Goal: Information Seeking & Learning: Learn about a topic

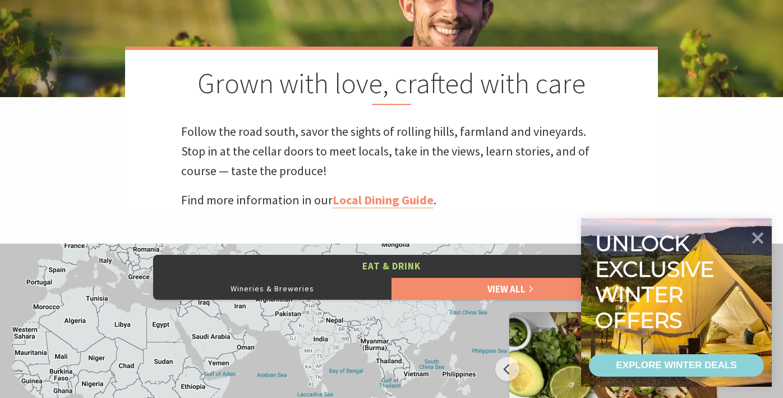
scroll to position [383, 780]
click at [759, 238] on icon at bounding box center [758, 237] width 13 height 13
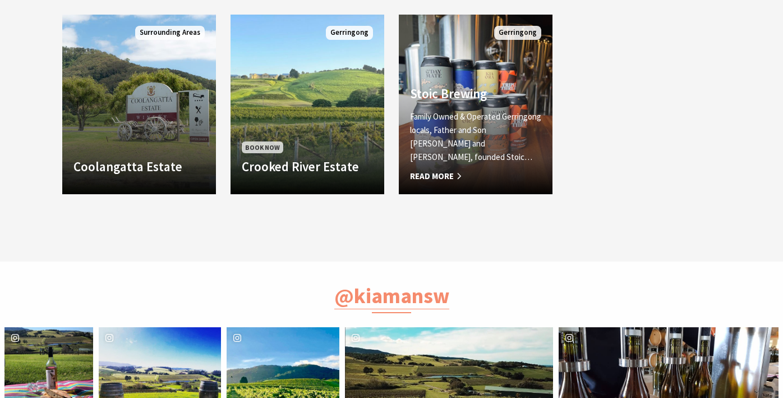
scroll to position [973, 0]
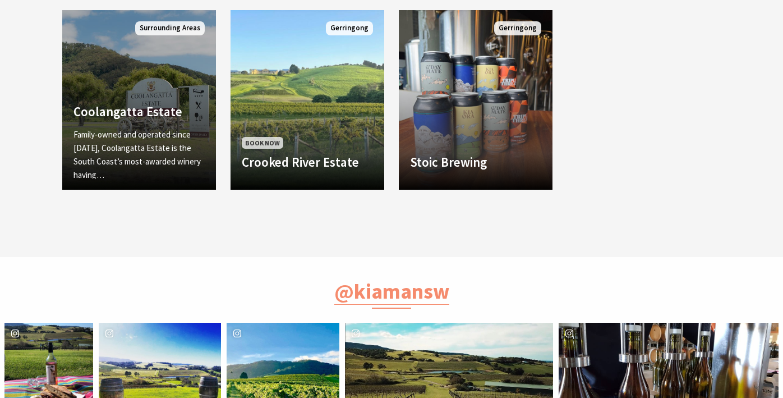
click at [167, 135] on p "Family-owned and operated since 1946, Coolangatta Estate is the South Coast’s m…" at bounding box center [138, 155] width 131 height 54
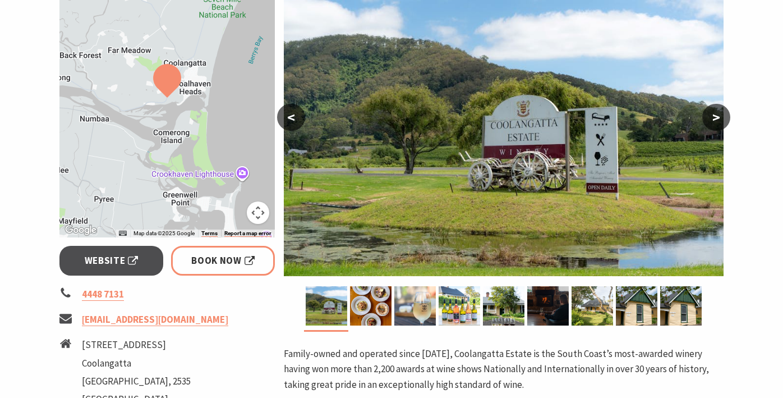
scroll to position [223, 0]
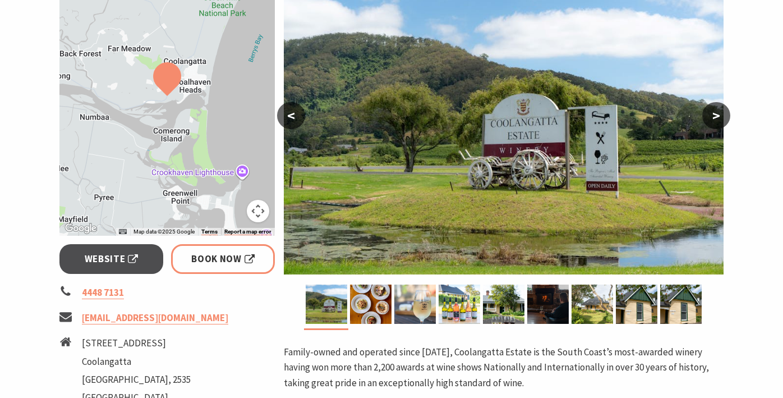
click at [720, 117] on button ">" at bounding box center [716, 115] width 28 height 27
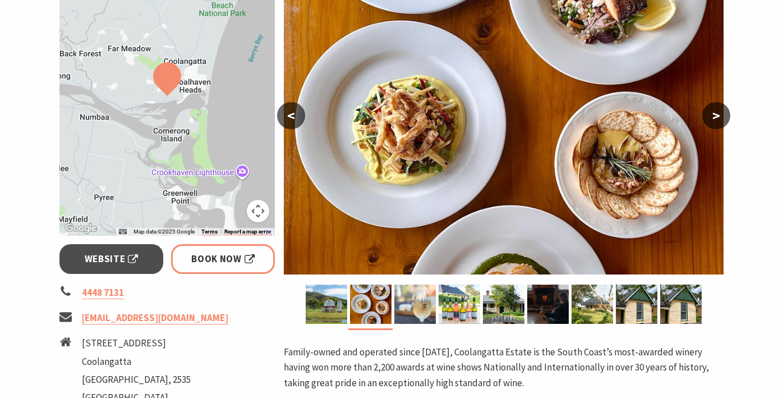
click at [720, 117] on button ">" at bounding box center [716, 115] width 28 height 27
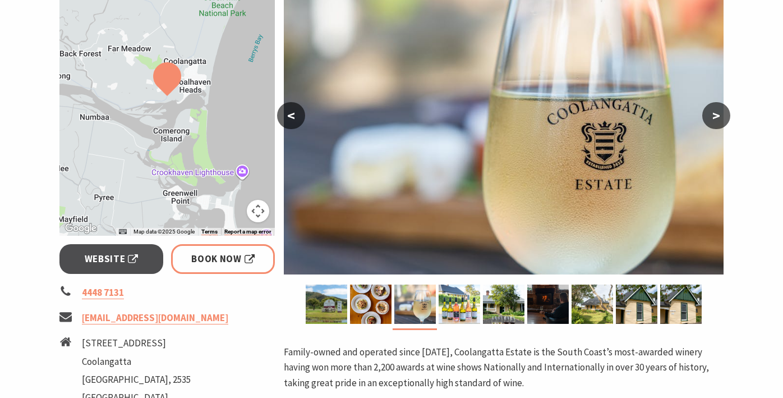
click at [720, 117] on button ">" at bounding box center [716, 115] width 28 height 27
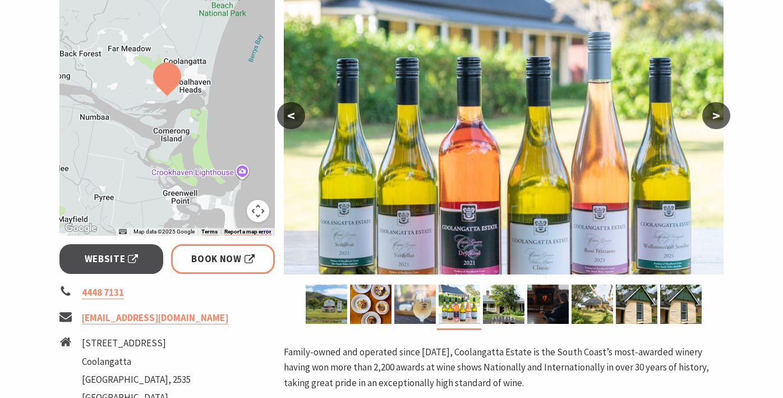
click at [720, 117] on button ">" at bounding box center [716, 115] width 28 height 27
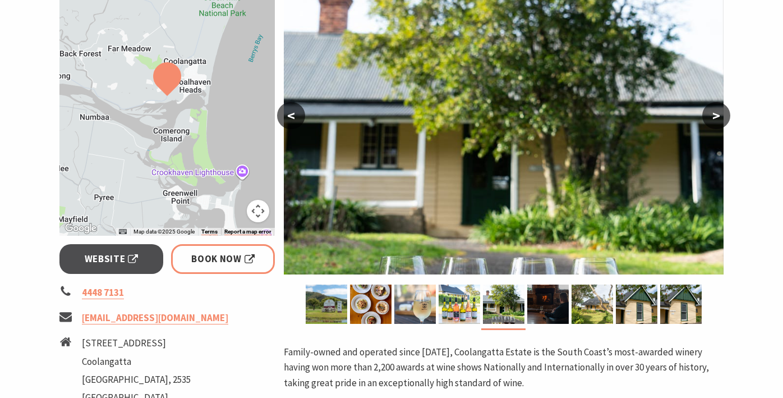
click at [720, 117] on button ">" at bounding box center [716, 115] width 28 height 27
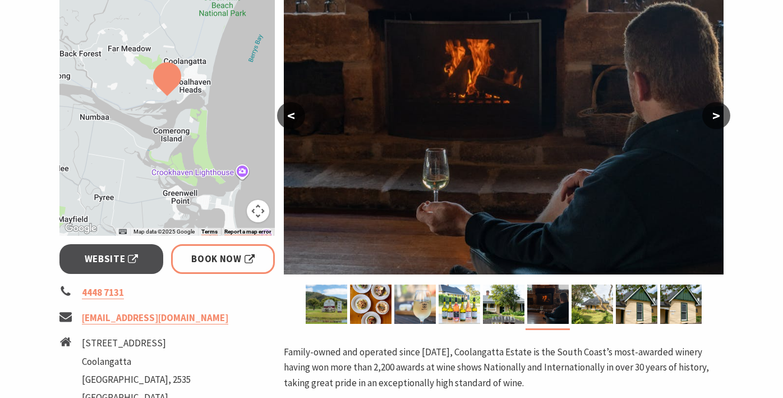
click at [720, 117] on button ">" at bounding box center [716, 115] width 28 height 27
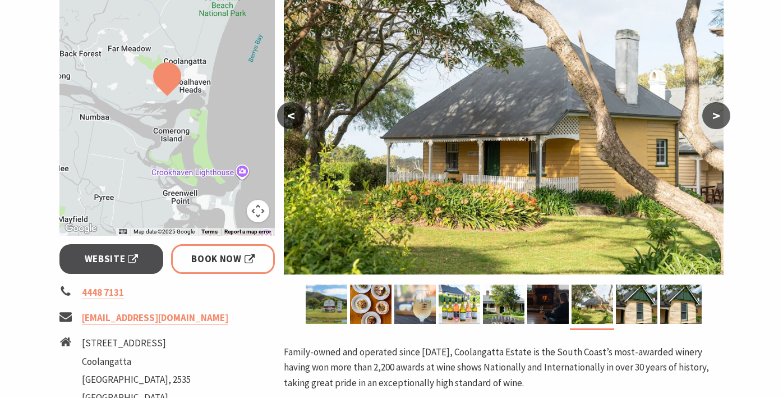
click at [720, 117] on button ">" at bounding box center [716, 115] width 28 height 27
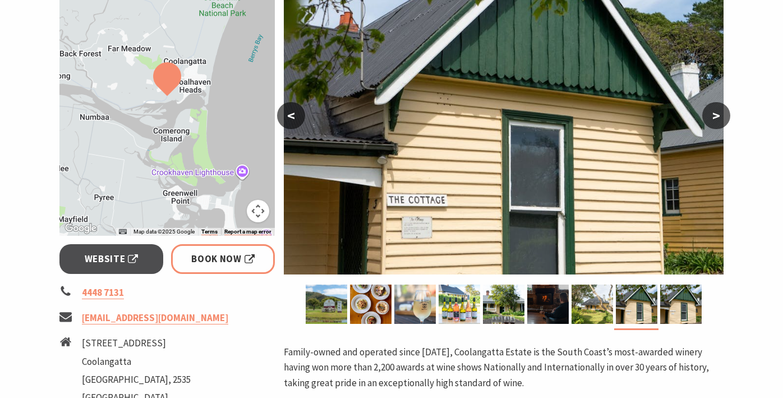
click at [720, 117] on button ">" at bounding box center [716, 115] width 28 height 27
click at [719, 117] on button ">" at bounding box center [716, 115] width 28 height 27
click at [714, 116] on button ">" at bounding box center [716, 115] width 28 height 27
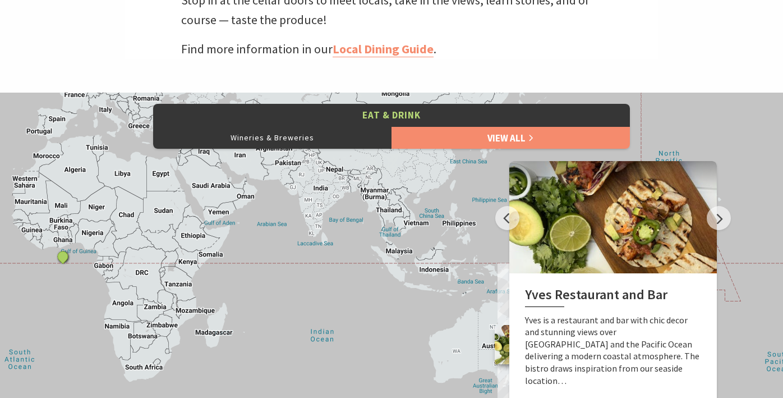
scroll to position [411, 0]
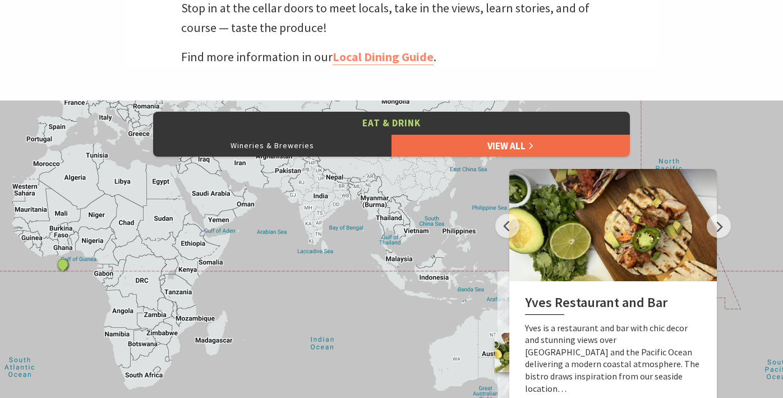
click at [493, 140] on link "View All" at bounding box center [511, 145] width 238 height 22
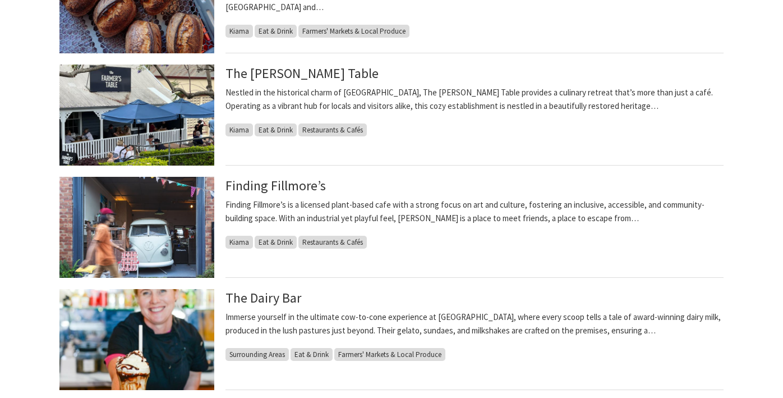
scroll to position [682, 0]
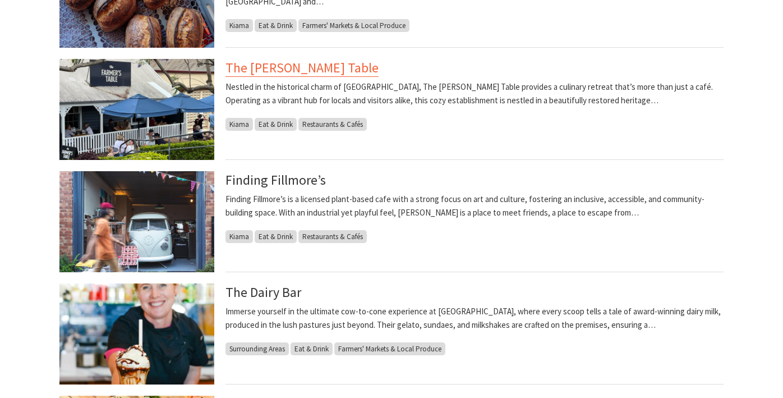
click at [314, 62] on link "The [PERSON_NAME] Table" at bounding box center [302, 68] width 153 height 18
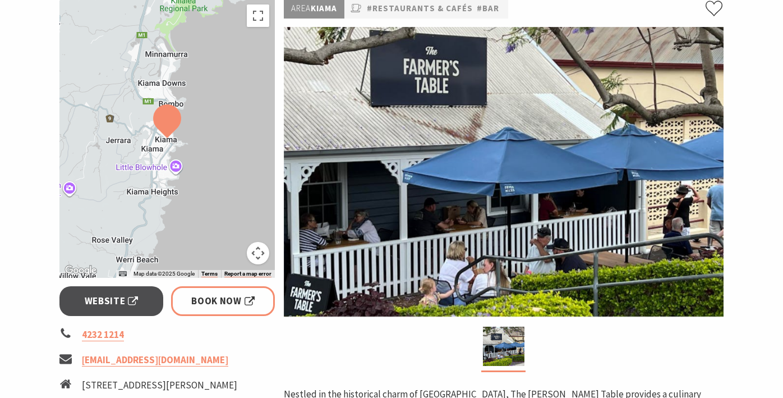
scroll to position [191, 0]
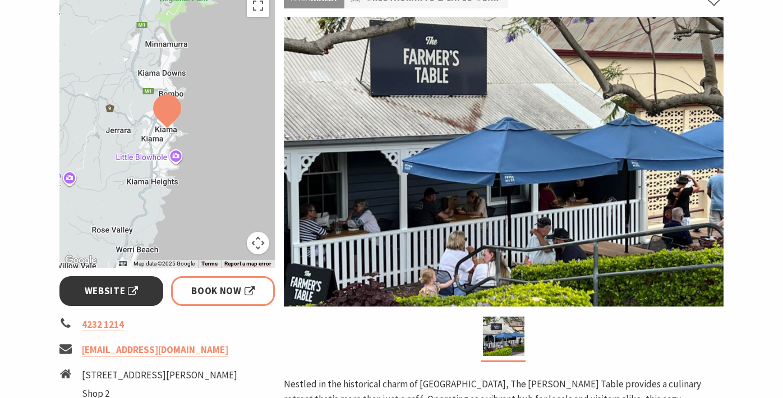
click at [101, 288] on span "Website" at bounding box center [112, 290] width 54 height 15
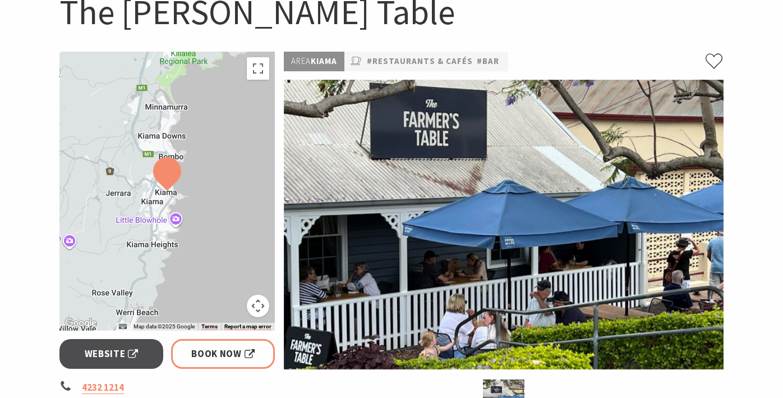
scroll to position [0, 0]
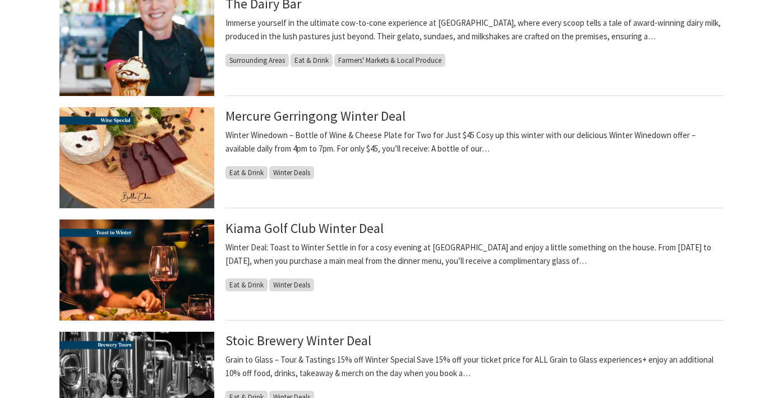
scroll to position [974, 0]
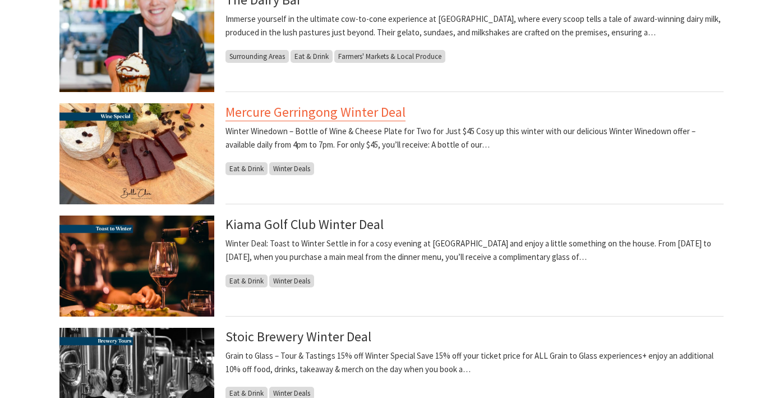
click at [329, 115] on link "Mercure Gerringong Winter Deal" at bounding box center [316, 112] width 180 height 18
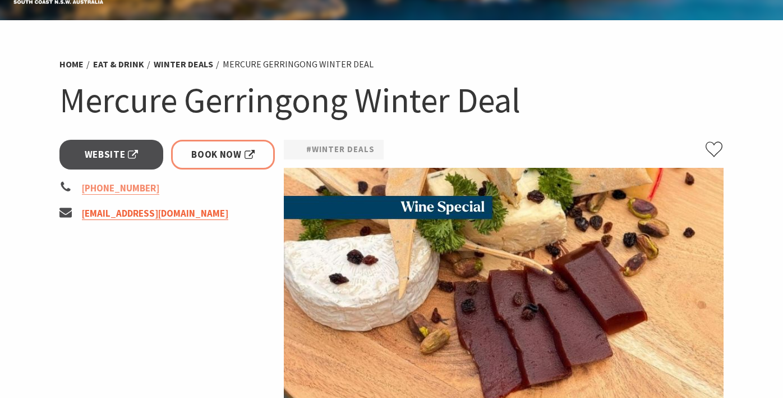
scroll to position [13, 0]
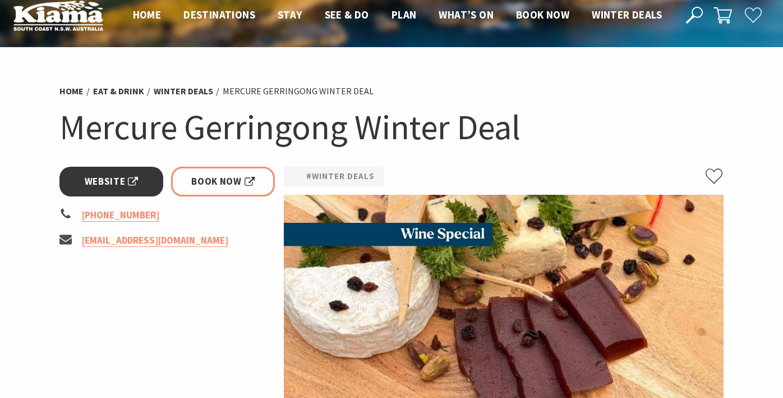
click at [105, 174] on span "Website" at bounding box center [112, 181] width 54 height 15
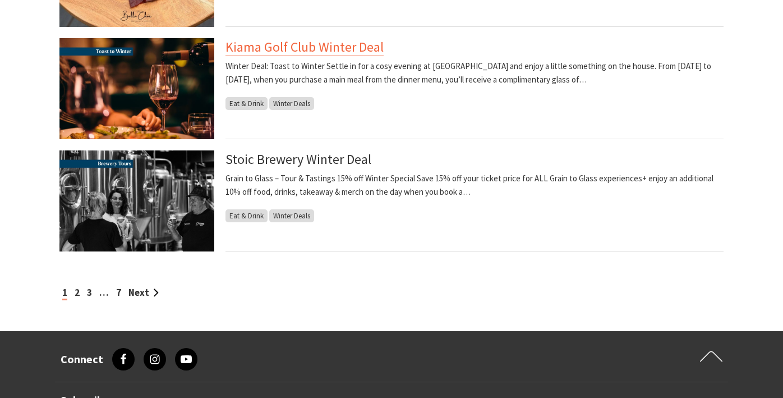
scroll to position [1153, 0]
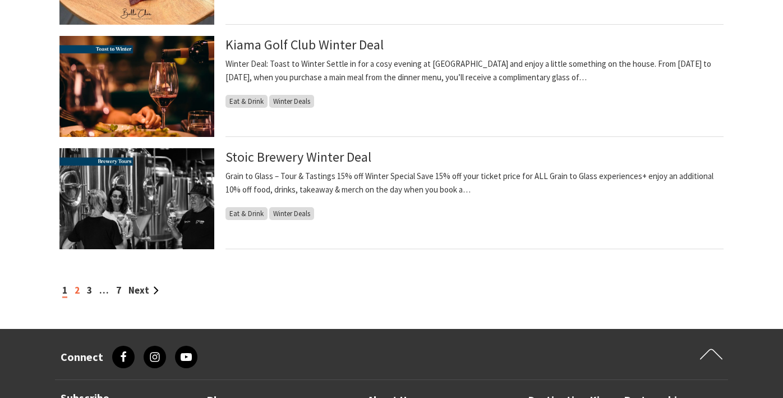
click at [79, 291] on link "2" at bounding box center [77, 290] width 5 height 12
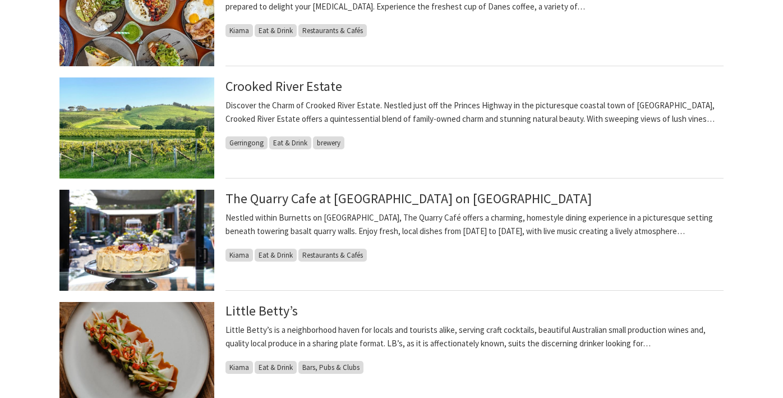
scroll to position [885, 0]
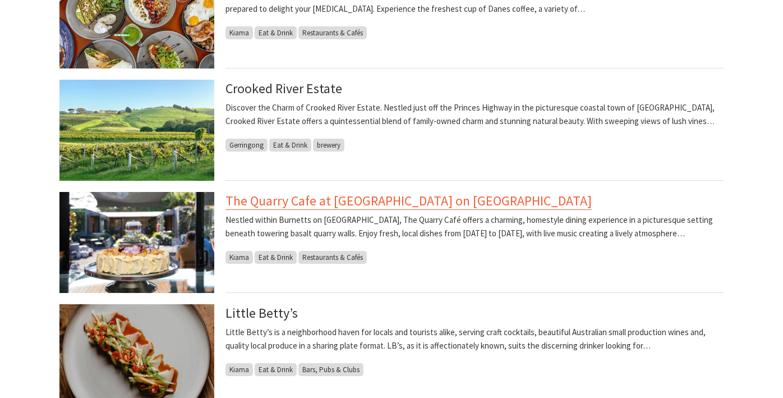
click at [252, 203] on link "The Quarry Cafe at Burnetts on Barney Garden Centre" at bounding box center [409, 201] width 366 height 18
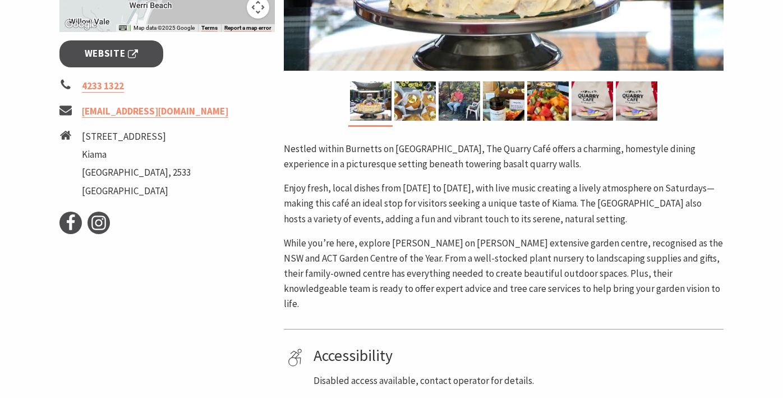
scroll to position [476, 0]
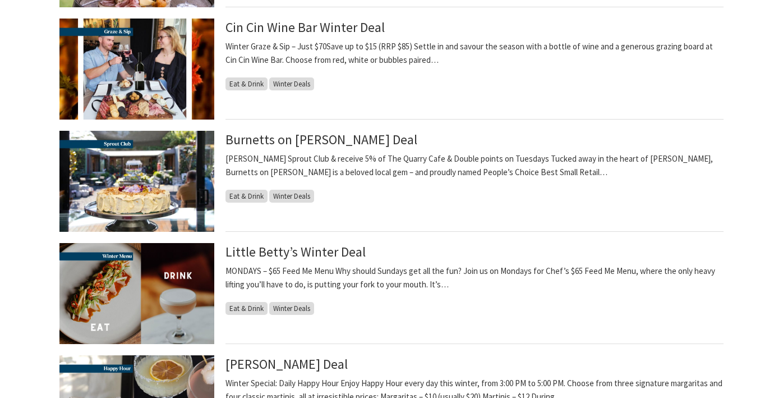
scroll to position [382, 0]
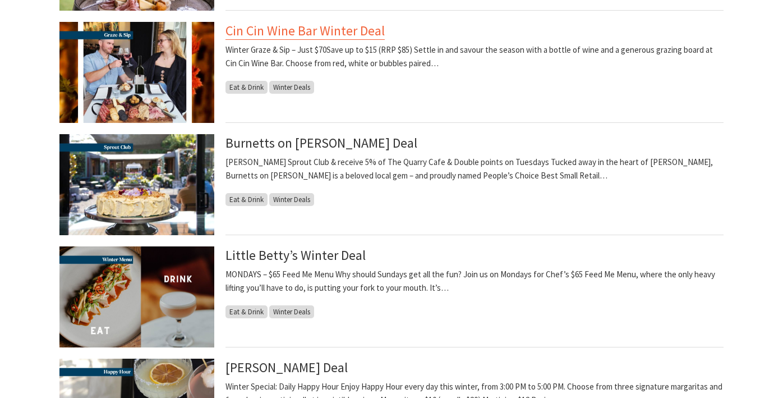
click at [278, 30] on link "Cin Cin Wine Bar Winter Deal" at bounding box center [305, 31] width 159 height 18
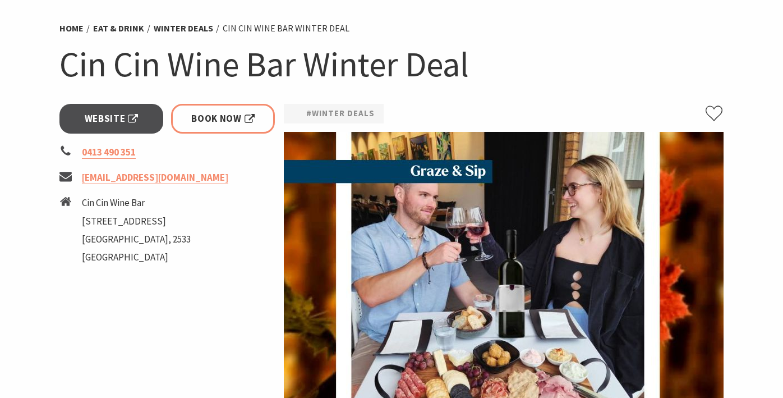
scroll to position [72, 0]
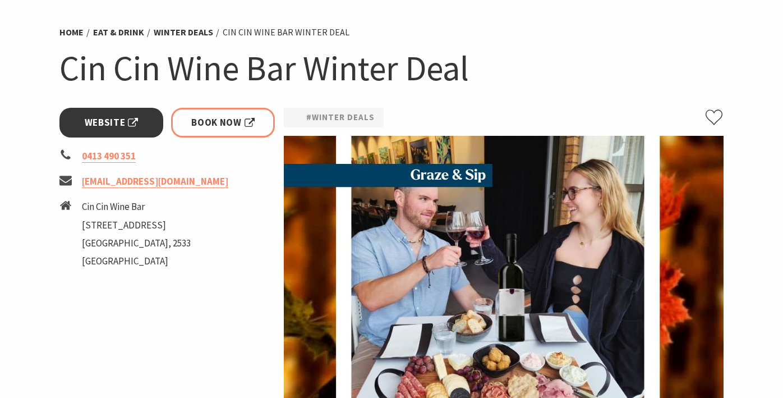
click at [95, 124] on span "Website" at bounding box center [112, 122] width 54 height 15
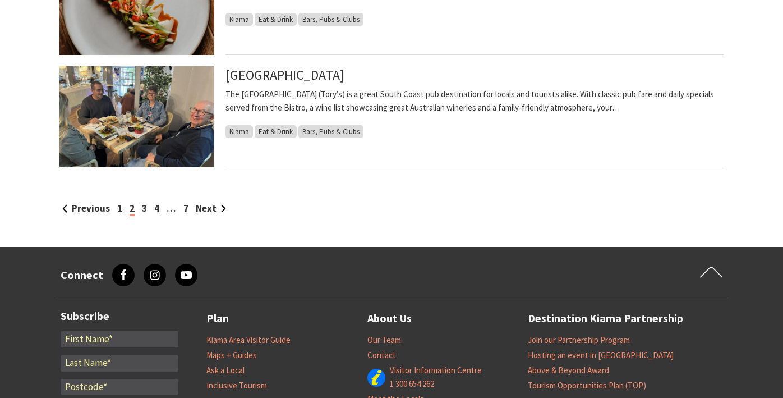
scroll to position [1236, 0]
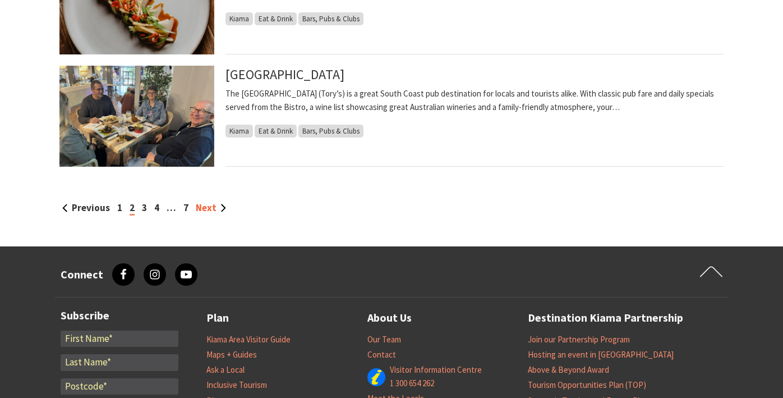
click at [214, 204] on link "Next" at bounding box center [211, 207] width 30 height 12
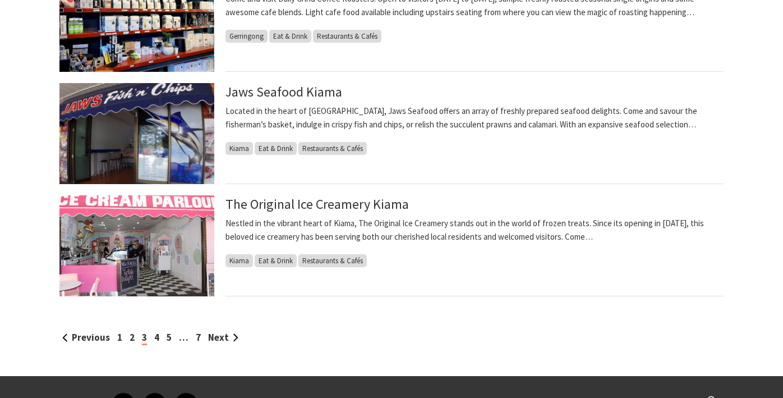
scroll to position [1110, 0]
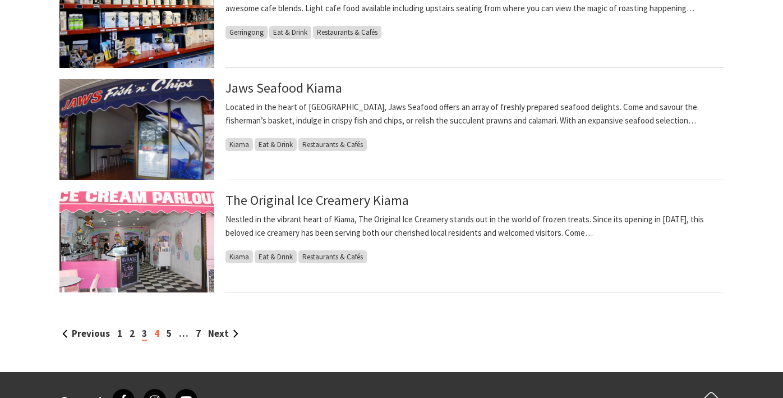
click at [155, 332] on link "4" at bounding box center [156, 333] width 5 height 12
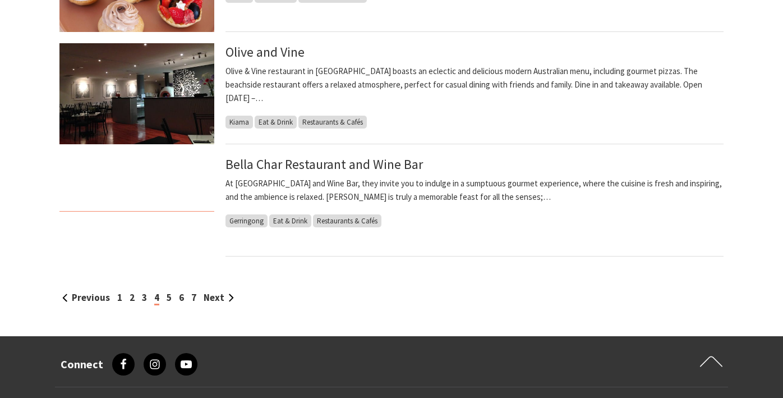
scroll to position [1148, 0]
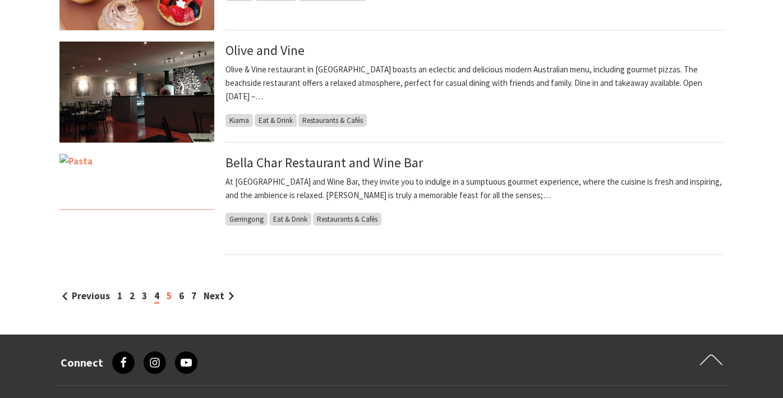
click at [171, 295] on link "5" at bounding box center [169, 295] width 5 height 12
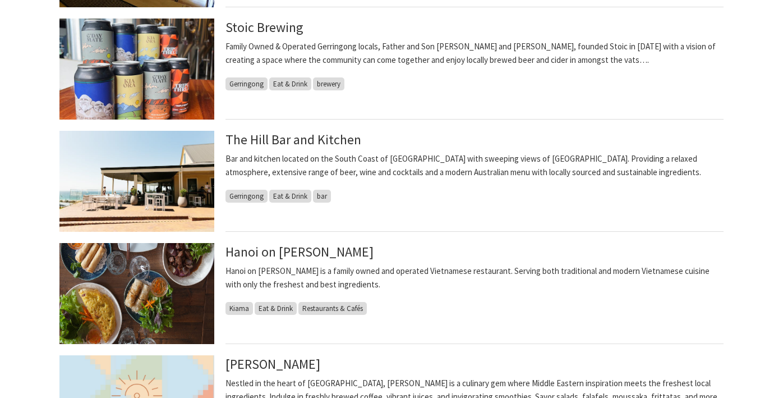
scroll to position [835, 0]
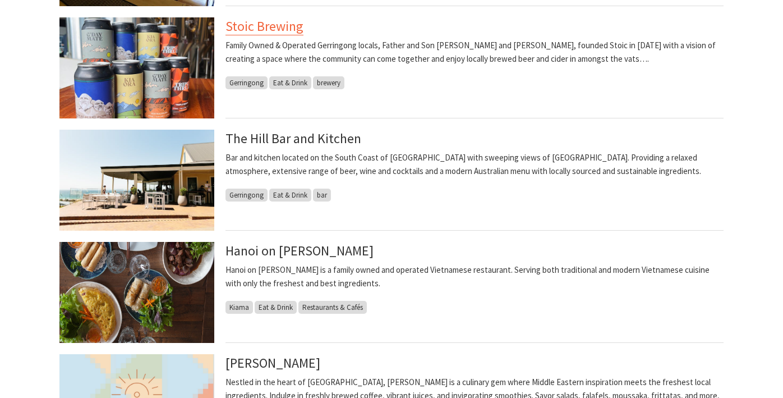
click at [263, 27] on link "Stoic Brewing" at bounding box center [265, 26] width 78 height 18
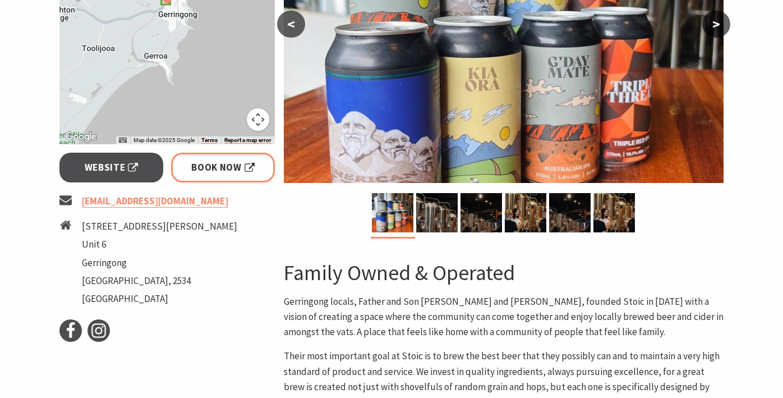
scroll to position [293, 0]
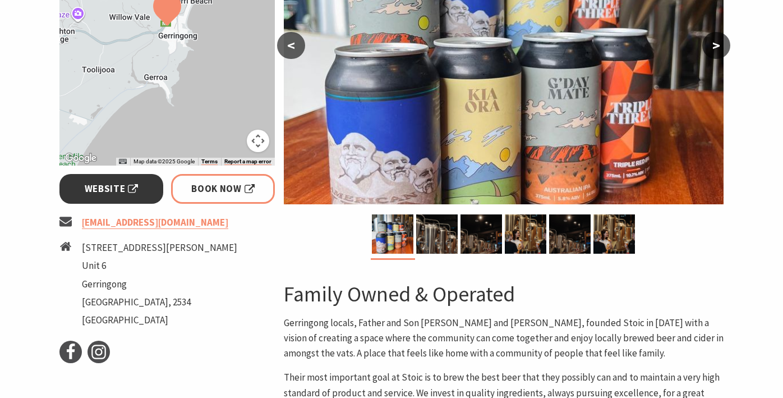
click at [113, 191] on span "Website" at bounding box center [112, 188] width 54 height 15
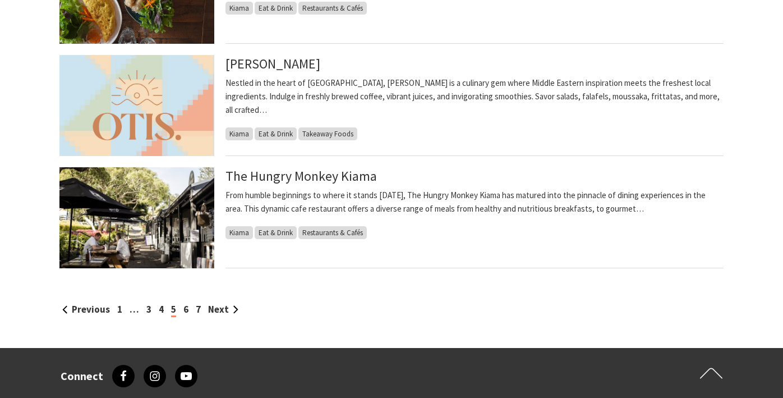
scroll to position [1144, 0]
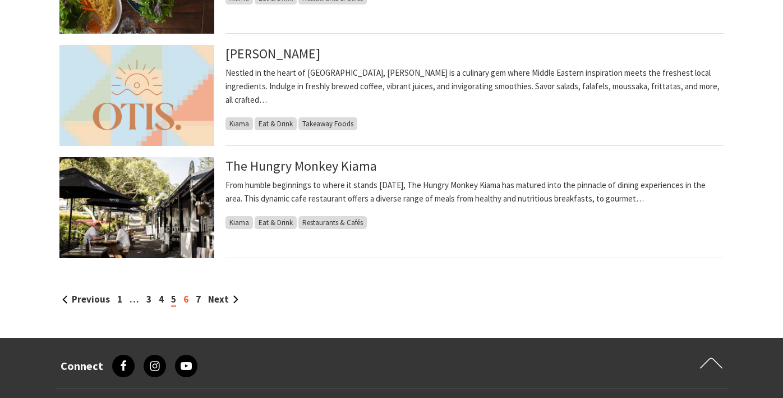
click at [184, 296] on link "6" at bounding box center [185, 299] width 5 height 12
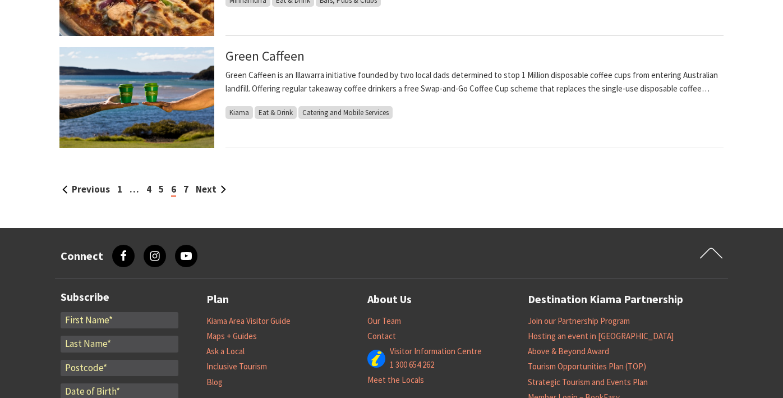
scroll to position [1256, 0]
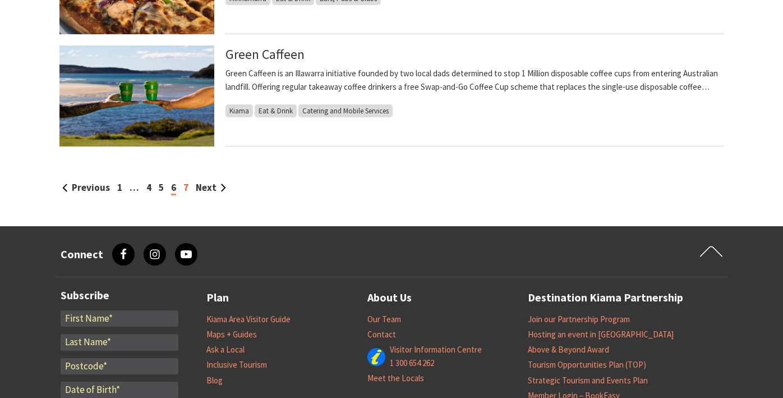
click at [185, 187] on link "7" at bounding box center [185, 187] width 5 height 12
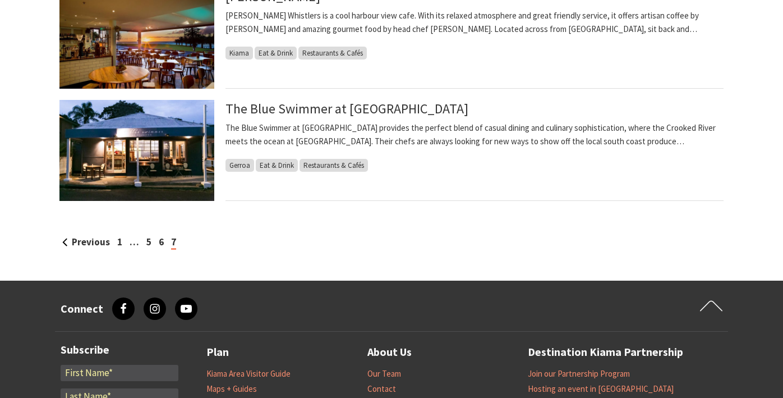
scroll to position [755, 0]
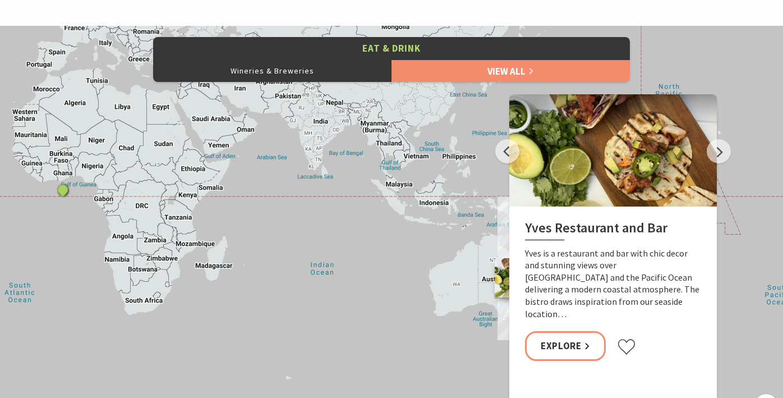
scroll to position [499, 0]
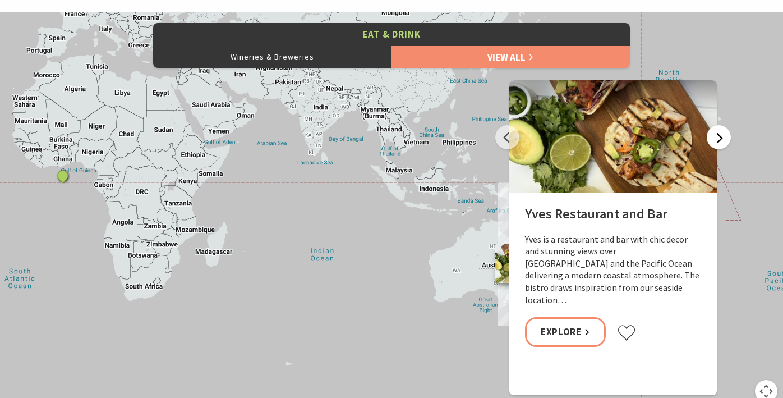
click at [716, 136] on button "Next" at bounding box center [719, 137] width 24 height 24
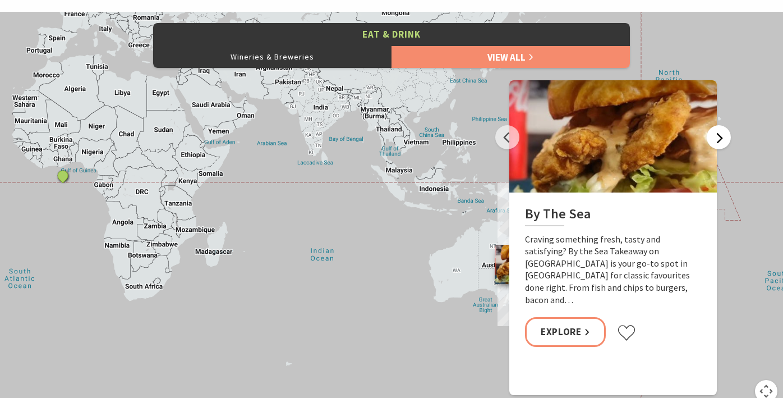
click at [716, 135] on button "Next" at bounding box center [719, 137] width 24 height 24
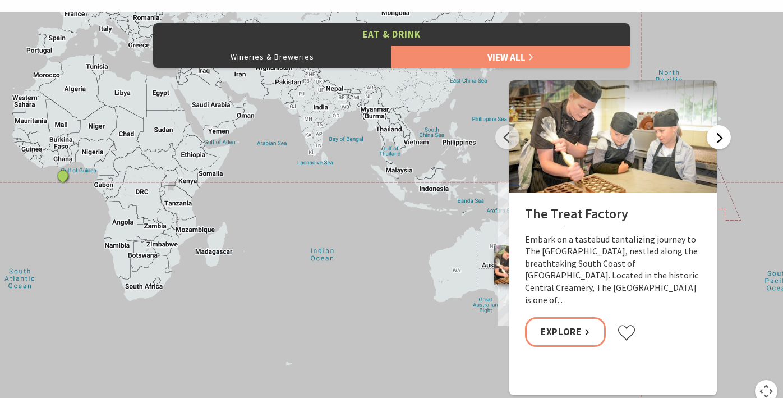
click at [716, 135] on button "Next" at bounding box center [719, 137] width 24 height 24
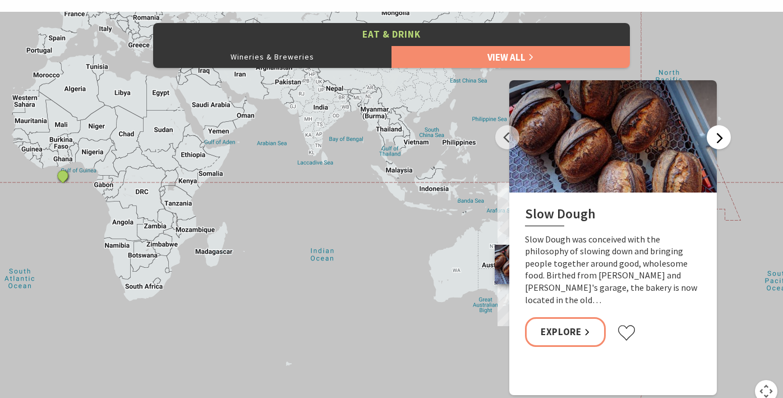
click at [716, 135] on button "Next" at bounding box center [719, 137] width 24 height 24
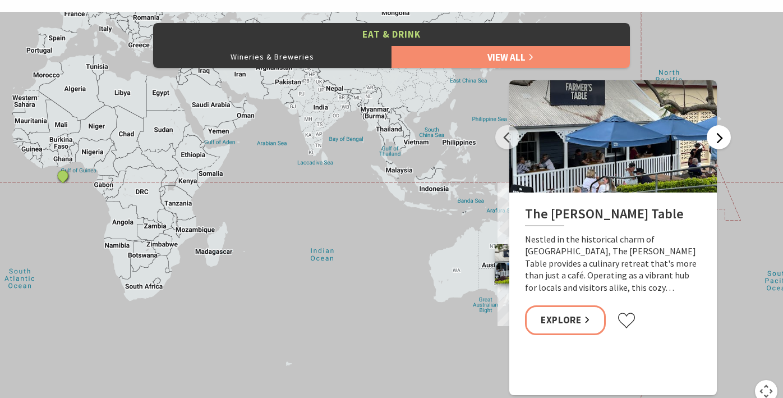
click at [716, 135] on button "Next" at bounding box center [719, 137] width 24 height 24
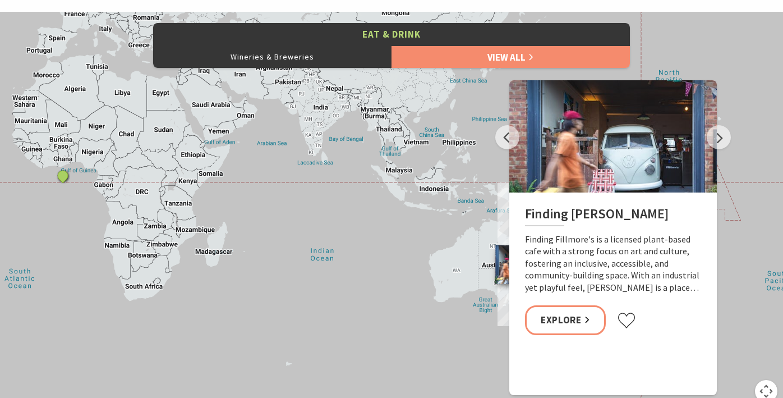
click at [720, 44] on div "Yves Restaurant and Bar By The Sea The Treat Factory Slow Dough The [PERSON_NAM…" at bounding box center [391, 214] width 783 height 404
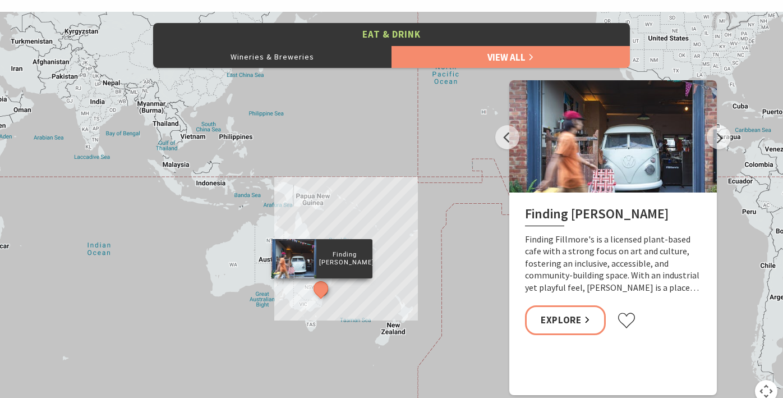
drag, startPoint x: 495, startPoint y: 191, endPoint x: 270, endPoint y: 183, distance: 224.5
click at [270, 184] on div "Yves Restaurant and Bar By The Sea The Treat Factory Slow Dough The [PERSON_NAM…" at bounding box center [391, 214] width 783 height 404
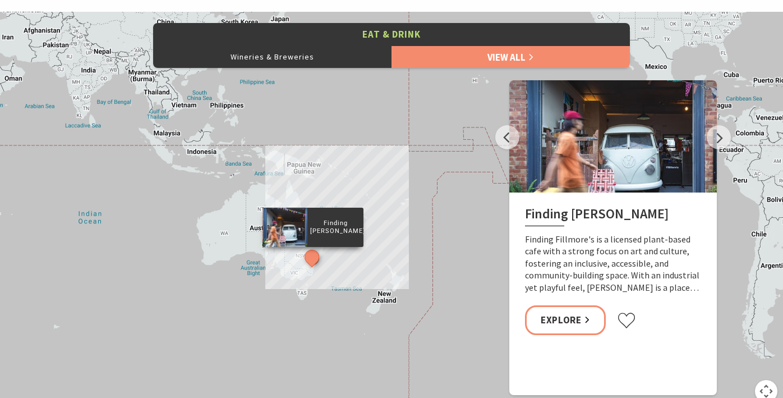
drag, startPoint x: 402, startPoint y: 249, endPoint x: 383, endPoint y: 208, distance: 44.7
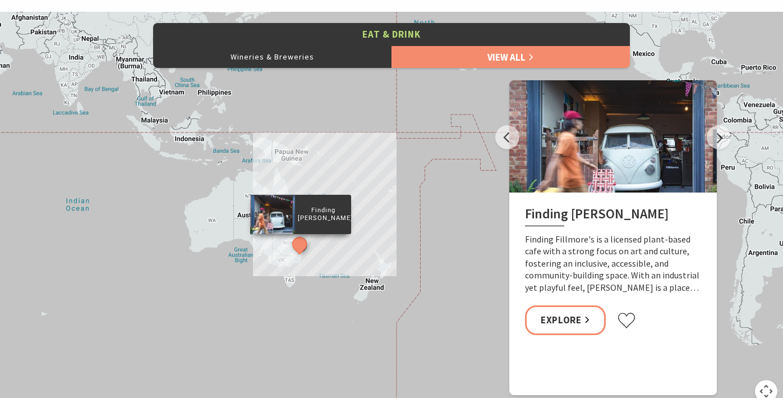
click at [300, 252] on button "See detail about Finding Fillmore's" at bounding box center [299, 243] width 21 height 21
click at [300, 251] on button "See detail about Finding Fillmore's" at bounding box center [299, 243] width 21 height 21
click at [300, 249] on button "See detail about Finding Fillmore's" at bounding box center [299, 243] width 21 height 21
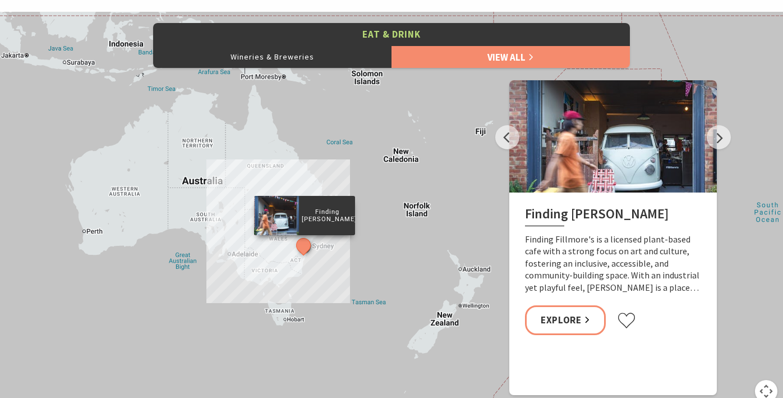
click at [300, 249] on button "See detail about Finding Fillmore's" at bounding box center [303, 245] width 21 height 21
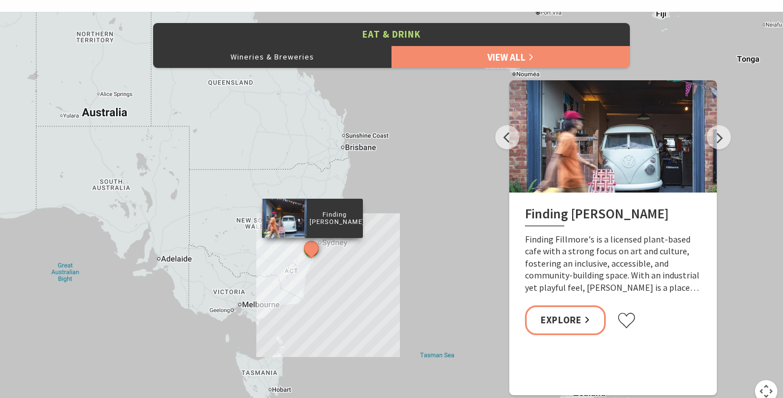
click at [300, 249] on div "Yves Restaurant and Bar By The Sea The Treat Factory Slow Dough The [PERSON_NAM…" at bounding box center [391, 214] width 783 height 404
click at [314, 251] on button "See detail about Finding Fillmore's" at bounding box center [311, 247] width 21 height 21
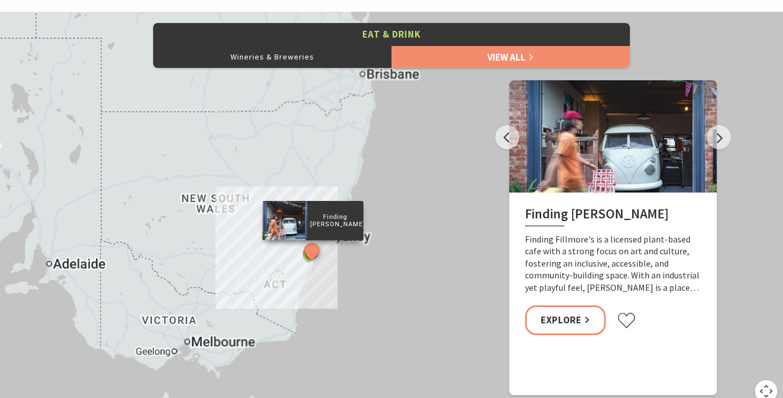
click at [314, 251] on button "See detail about Finding Fillmore's" at bounding box center [311, 250] width 21 height 21
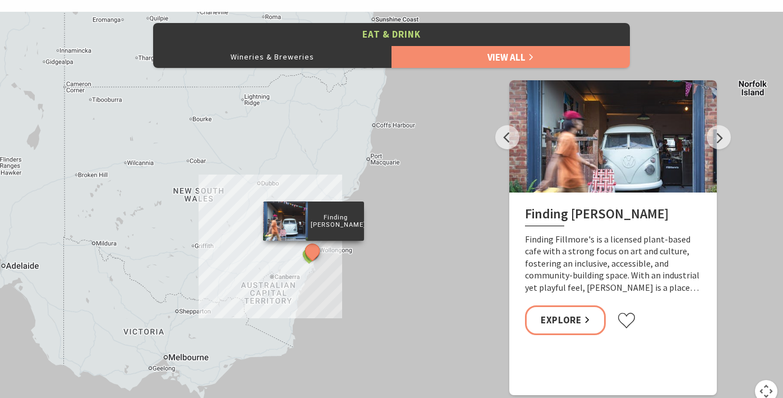
click at [314, 251] on button "See detail about Finding Fillmore's" at bounding box center [312, 251] width 21 height 21
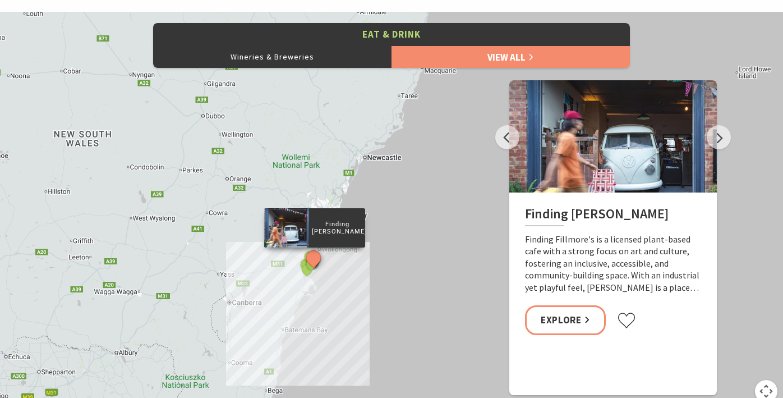
click at [314, 251] on button "See detail about Finding Fillmore's" at bounding box center [314, 257] width 21 height 21
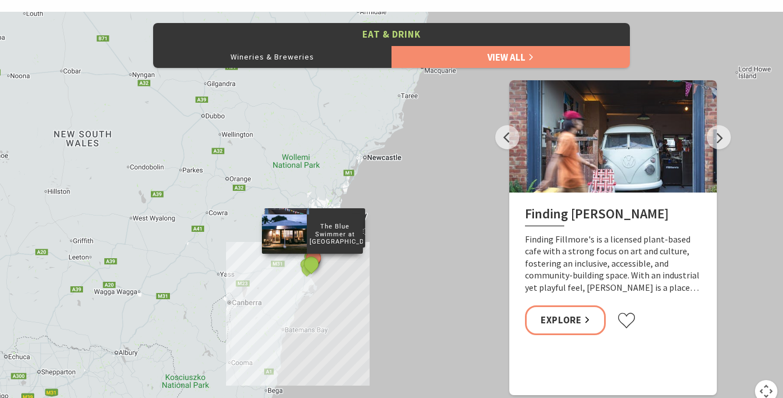
click at [315, 266] on button "See detail about The Blue Swimmer at Seahaven" at bounding box center [311, 263] width 21 height 21
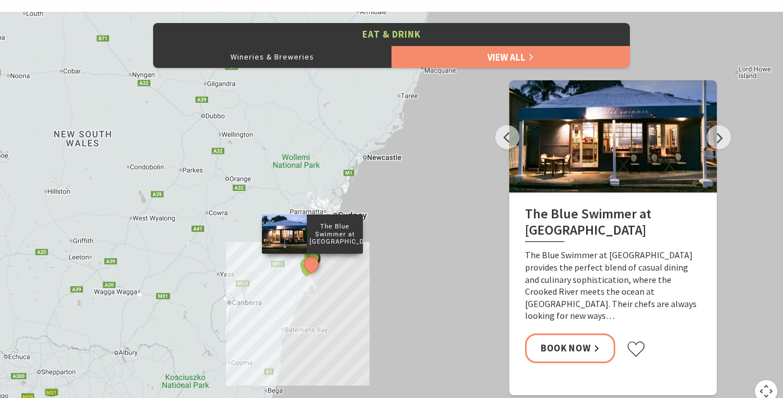
click at [315, 265] on button "See detail about The Blue Swimmer at Seahaven" at bounding box center [311, 263] width 21 height 21
click at [355, 277] on div "Yves Restaurant and Bar By The Sea The Treat Factory Slow Dough The [PERSON_NAM…" at bounding box center [391, 214] width 783 height 404
drag, startPoint x: 367, startPoint y: 289, endPoint x: 424, endPoint y: 194, distance: 111.2
drag, startPoint x: 424, startPoint y: 194, endPoint x: 443, endPoint y: 168, distance: 31.8
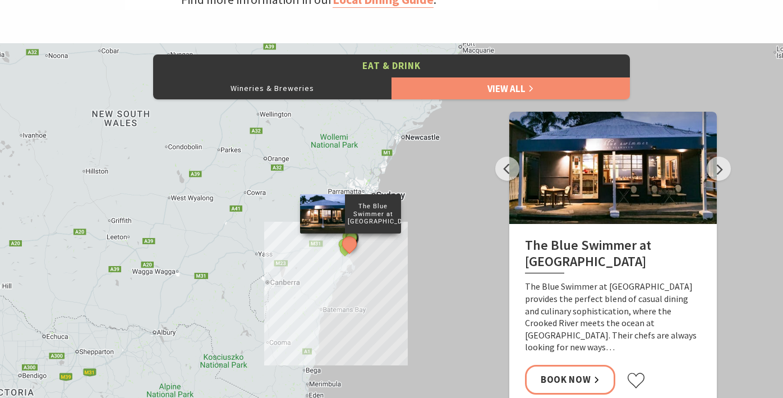
scroll to position [462, 0]
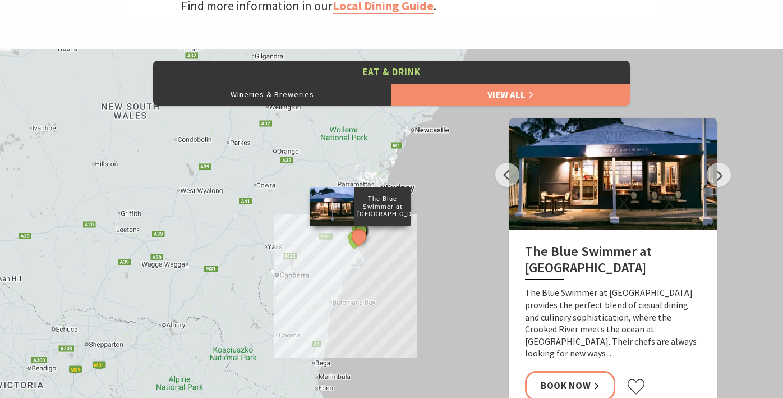
drag, startPoint x: 441, startPoint y: 163, endPoint x: 455, endPoint y: 148, distance: 21.1
click at [455, 148] on div "Yves Restaurant and Bar By The Sea The Treat Factory Slow Dough The [PERSON_NAM…" at bounding box center [391, 251] width 783 height 404
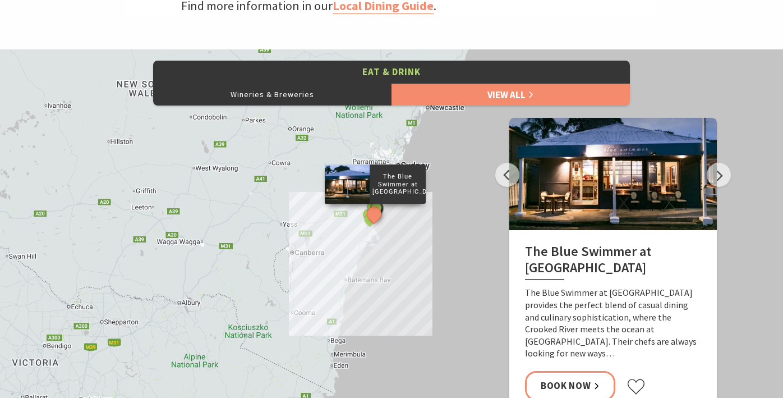
drag, startPoint x: 354, startPoint y: 216, endPoint x: 354, endPoint y: 172, distance: 44.3
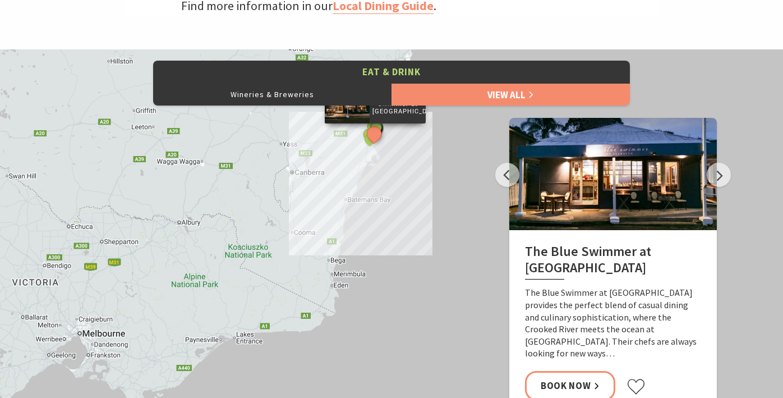
click at [428, 199] on div "Yves Restaurant and Bar By The Sea The Treat Factory Slow Dough The [PERSON_NAM…" at bounding box center [391, 251] width 783 height 404
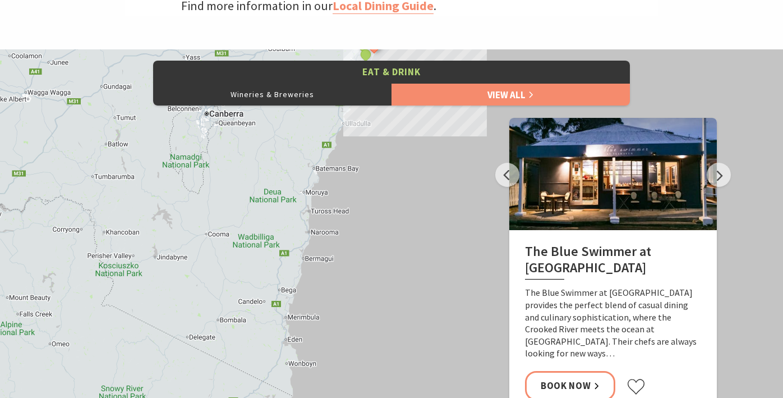
drag, startPoint x: 348, startPoint y: 195, endPoint x: 413, endPoint y: 153, distance: 77.8
click at [413, 153] on div "Yves Restaurant and Bar By The Sea The Treat Factory Slow Dough The [PERSON_NAM…" at bounding box center [391, 251] width 783 height 404
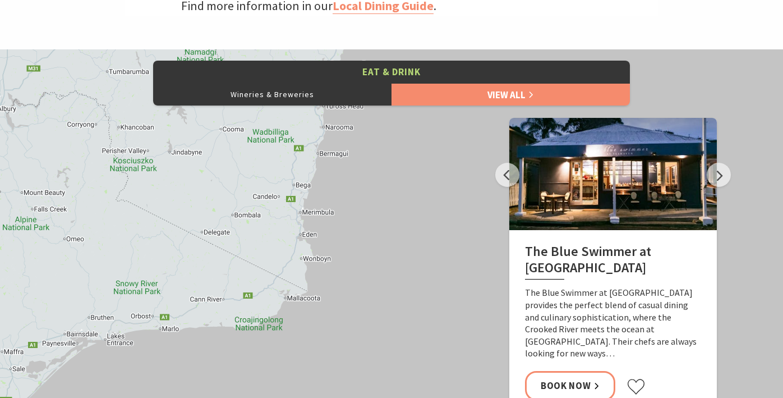
drag, startPoint x: 404, startPoint y: 254, endPoint x: 410, endPoint y: 155, distance: 98.9
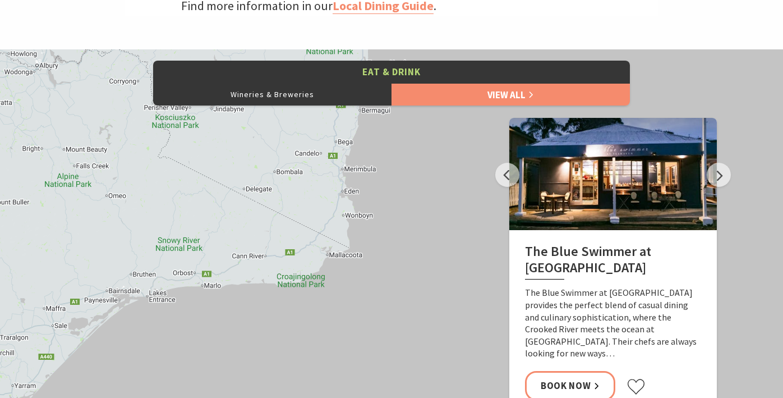
drag, startPoint x: 356, startPoint y: 240, endPoint x: 408, endPoint y: 197, distance: 67.0
click at [408, 198] on div "Yves Restaurant and Bar By The Sea The Treat Factory Slow Dough The [PERSON_NAM…" at bounding box center [391, 251] width 783 height 404
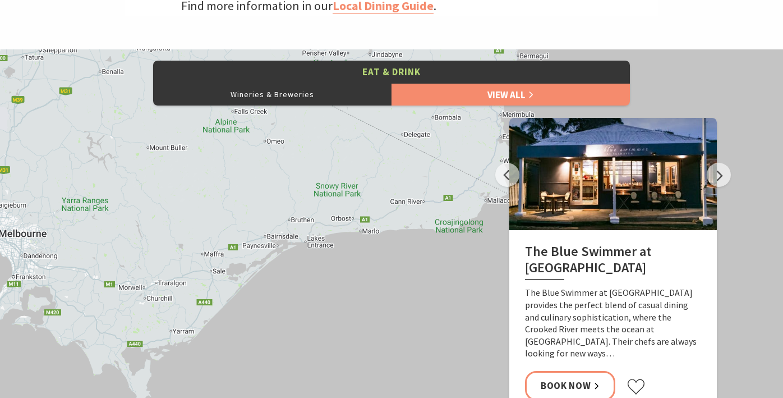
drag, startPoint x: 191, startPoint y: 319, endPoint x: 345, endPoint y: 251, distance: 168.8
click at [346, 248] on div "Yves Restaurant and Bar By The Sea The Treat Factory Slow Dough The [PERSON_NAM…" at bounding box center [391, 251] width 783 height 404
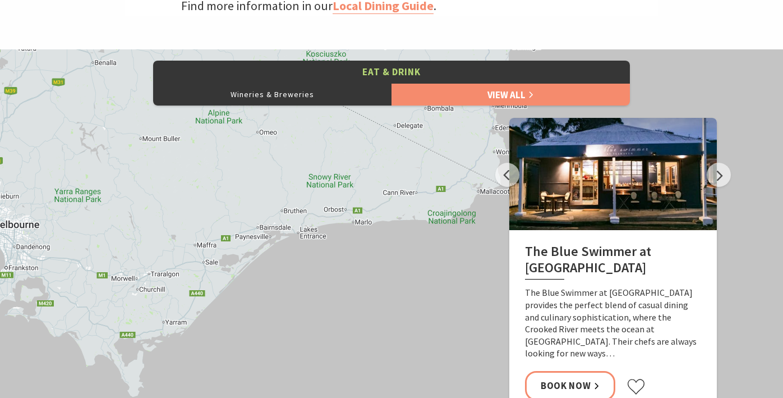
drag, startPoint x: 201, startPoint y: 288, endPoint x: 197, endPoint y: 278, distance: 11.4
click at [197, 278] on div "Yves Restaurant and Bar By The Sea The Treat Factory Slow Dough The [PERSON_NAM…" at bounding box center [391, 251] width 783 height 404
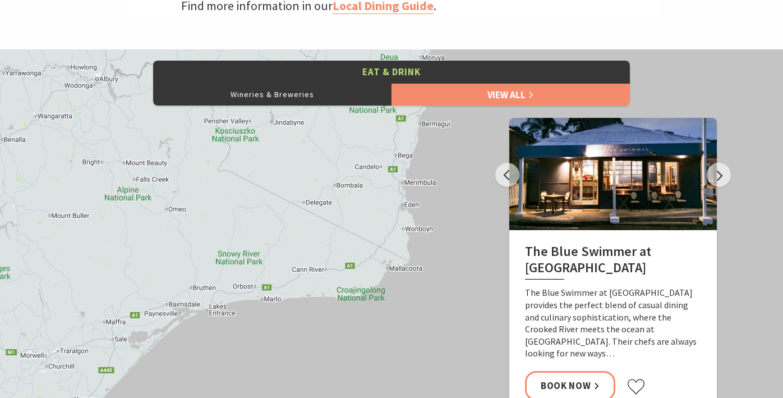
drag, startPoint x: 315, startPoint y: 229, endPoint x: 210, endPoint y: 313, distance: 133.7
click at [211, 313] on div "Yves Restaurant and Bar By The Sea The Treat Factory Slow Dough The [PERSON_NAM…" at bounding box center [391, 251] width 783 height 404
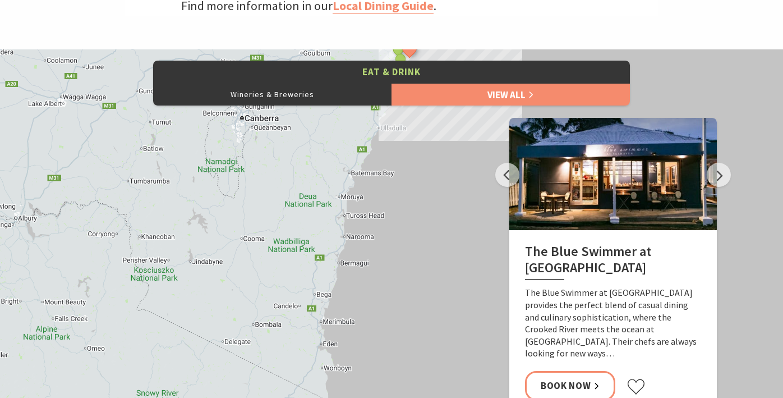
drag, startPoint x: 316, startPoint y: 204, endPoint x: 244, endPoint y: 348, distance: 161.1
click at [245, 348] on div "Yves Restaurant and Bar By The Sea The Treat Factory Slow Dough The [PERSON_NAM…" at bounding box center [391, 251] width 783 height 404
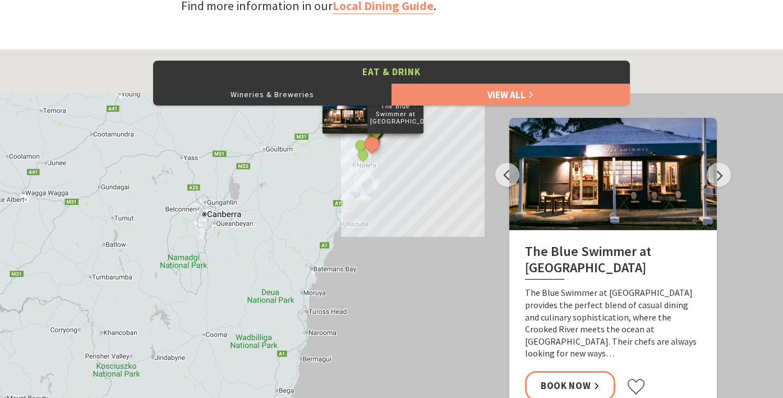
drag, startPoint x: 402, startPoint y: 255, endPoint x: 358, endPoint y: 353, distance: 107.8
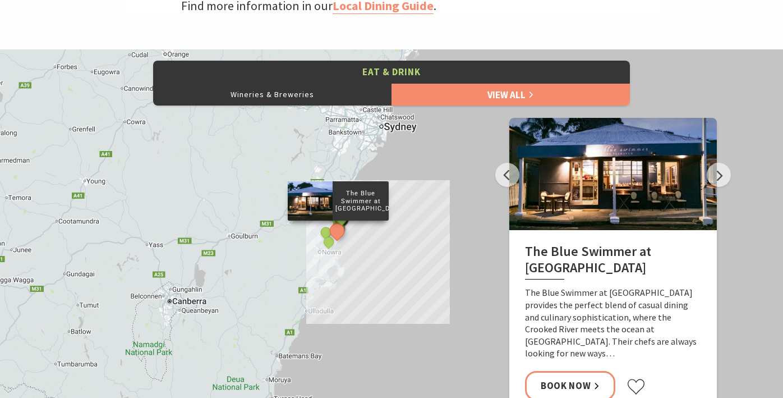
drag, startPoint x: 411, startPoint y: 222, endPoint x: 367, endPoint y: 334, distance: 120.4
click at [367, 334] on div "Yves Restaurant and Bar By The Sea The Treat Factory Slow Dough The [PERSON_NAM…" at bounding box center [391, 251] width 783 height 404
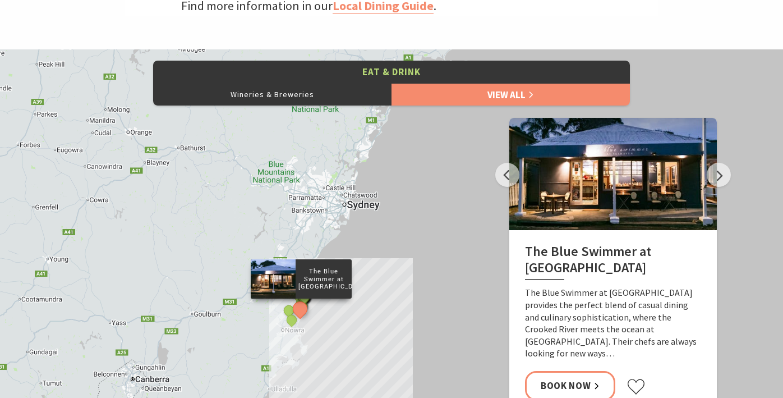
drag, startPoint x: 399, startPoint y: 249, endPoint x: 369, endPoint y: 300, distance: 59.1
click at [370, 300] on div "Yves Restaurant and Bar By The Sea The Treat Factory Slow Dough The [PERSON_NAM…" at bounding box center [391, 251] width 783 height 404
